Goal: Task Accomplishment & Management: Use online tool/utility

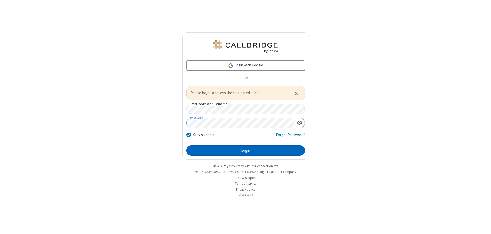
click at [245, 150] on button "Login" at bounding box center [245, 150] width 118 height 10
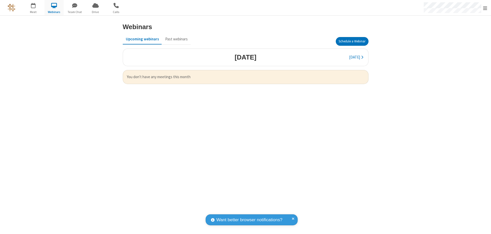
click at [352, 41] on button "Schedule a Webinar" at bounding box center [352, 41] width 33 height 9
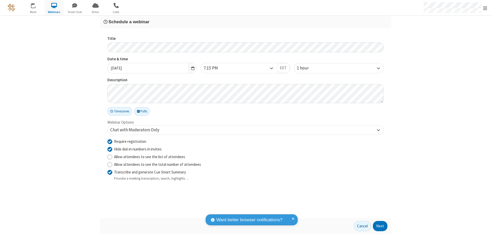
click at [110, 141] on input "Require registration" at bounding box center [109, 141] width 5 height 5
checkbox input "false"
click at [380, 226] on button "Next" at bounding box center [380, 226] width 15 height 10
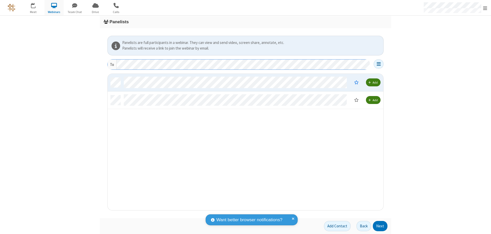
scroll to position [133, 272]
click at [380, 226] on button "Next" at bounding box center [380, 226] width 15 height 10
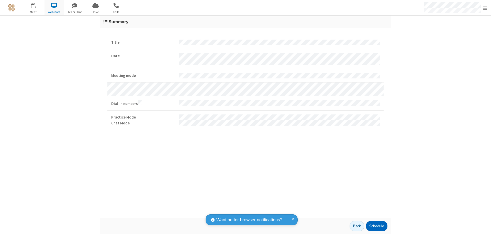
click at [376, 226] on button "Schedule" at bounding box center [376, 226] width 21 height 10
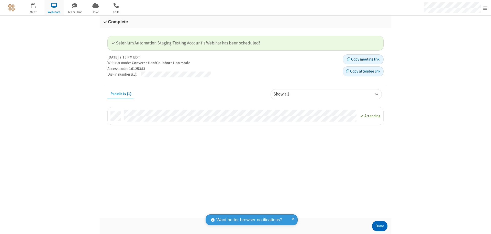
click at [380, 226] on button "Done" at bounding box center [379, 226] width 15 height 10
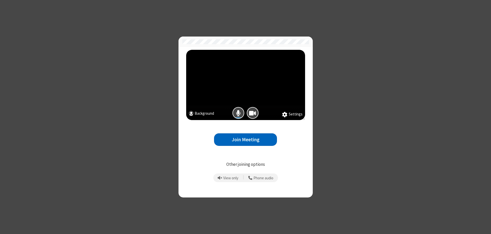
click at [245, 140] on button "Join Meeting" at bounding box center [245, 139] width 63 height 13
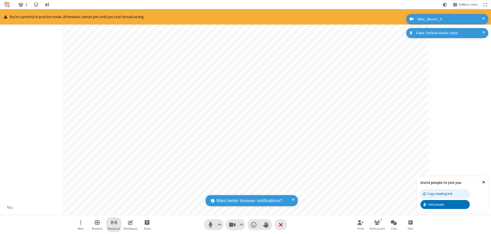
click at [114, 222] on span "Start broadcast" at bounding box center [114, 222] width 6 height 6
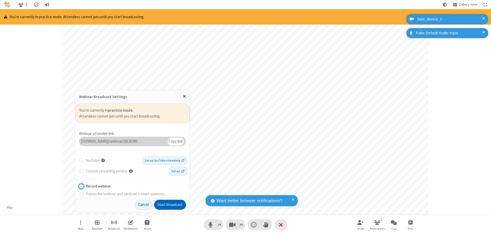
click at [170, 205] on button "Start broadcast" at bounding box center [170, 205] width 32 height 10
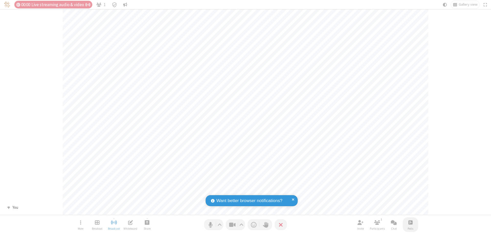
click at [410, 222] on span "Open poll" at bounding box center [410, 222] width 4 height 6
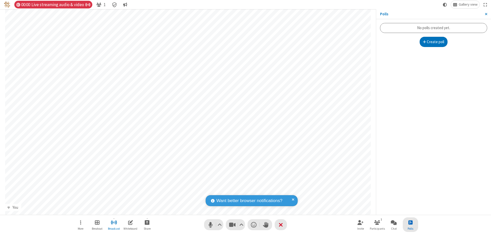
click at [433, 42] on button "Create poll" at bounding box center [434, 42] width 28 height 10
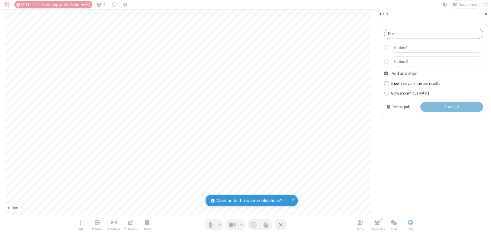
type input "Test"
type input "Yes"
type input "No"
click at [451, 107] on button "Start poll" at bounding box center [451, 107] width 63 height 10
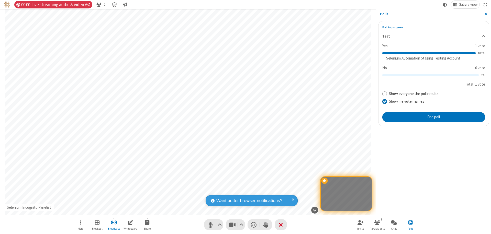
click at [486, 14] on span "Close sidebar" at bounding box center [486, 14] width 3 height 4
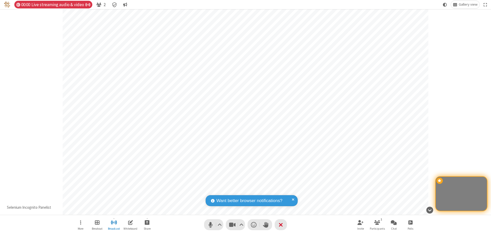
click at [98, 5] on span "Open participant list" at bounding box center [98, 4] width 5 height 5
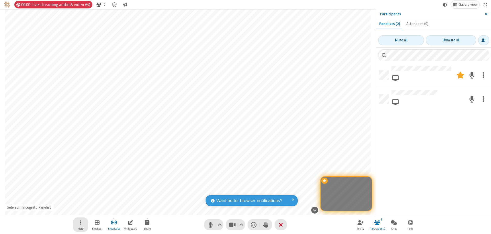
click at [80, 222] on span "Open menu" at bounding box center [80, 222] width 1 height 6
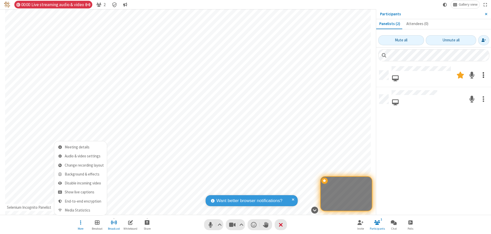
click at [483, 75] on span at bounding box center [483, 75] width 2 height 10
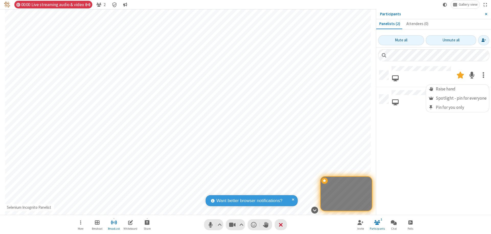
click at [483, 75] on span at bounding box center [483, 75] width 2 height 10
click at [483, 98] on span at bounding box center [483, 99] width 2 height 10
click at [432, 112] on span "Moderator" at bounding box center [430, 112] width 5 height 5
click at [486, 14] on span "Close sidebar" at bounding box center [486, 14] width 3 height 4
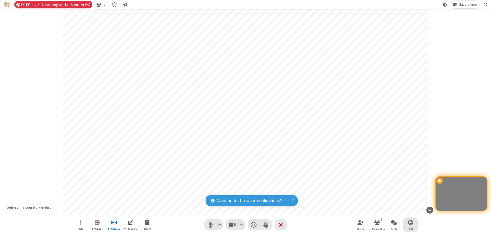
click at [410, 222] on span "Open poll" at bounding box center [410, 222] width 4 height 6
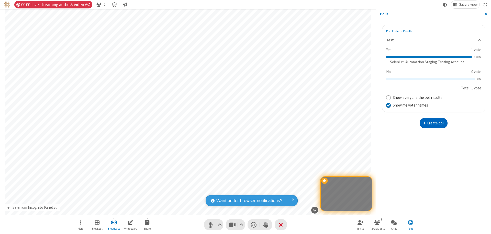
click at [433, 123] on button "Create poll" at bounding box center [434, 123] width 28 height 10
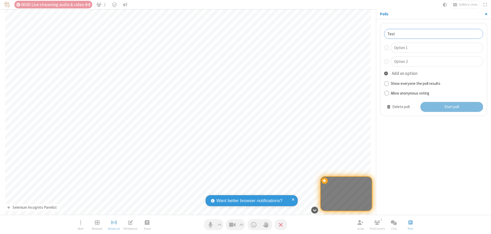
type input "Test"
type input "Yes"
type input "No"
click at [451, 107] on button "Start poll" at bounding box center [451, 107] width 63 height 10
